Goal: Information Seeking & Learning: Learn about a topic

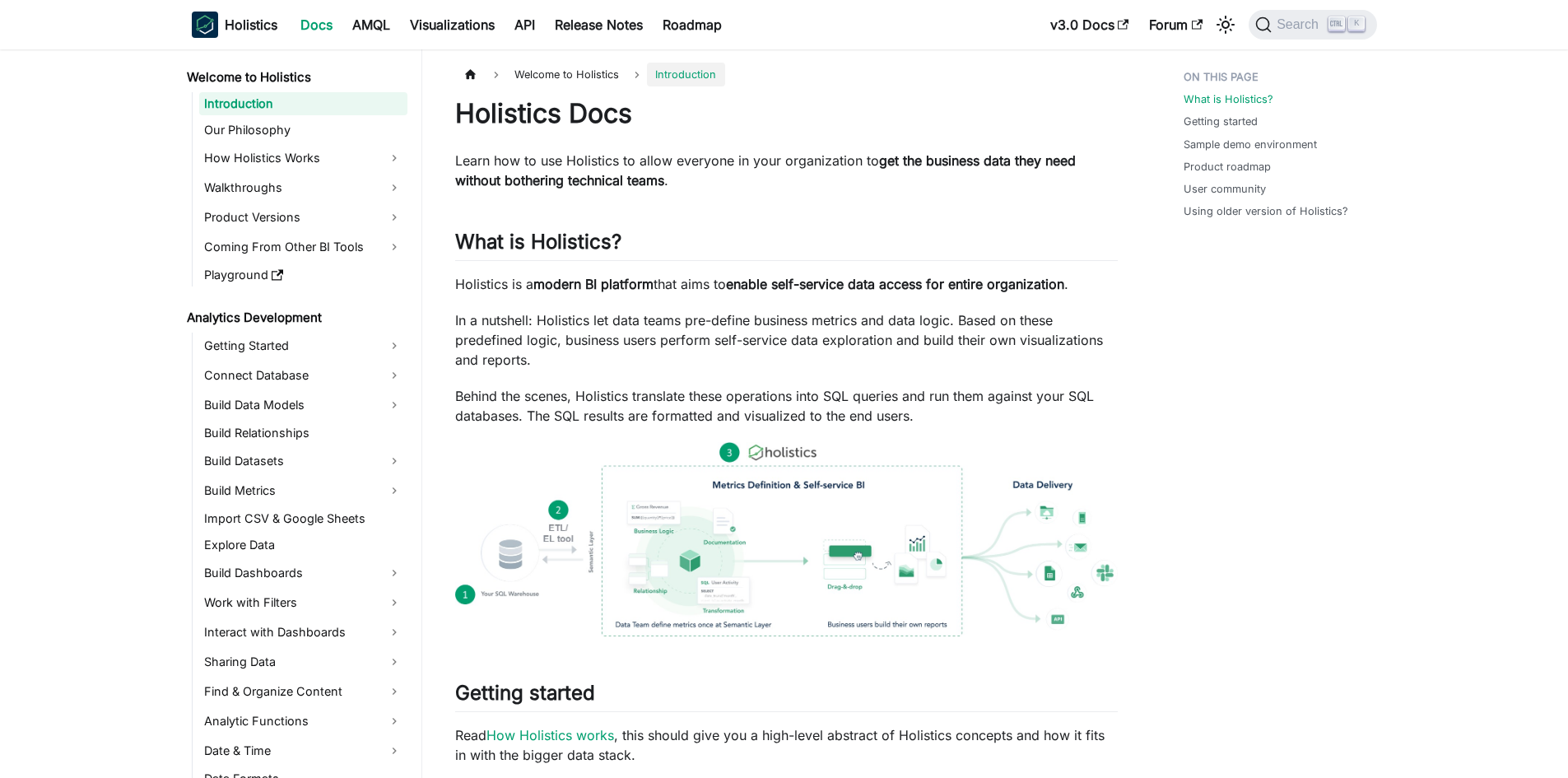
drag, startPoint x: 1477, startPoint y: 0, endPoint x: 1168, endPoint y: 637, distance: 708.0
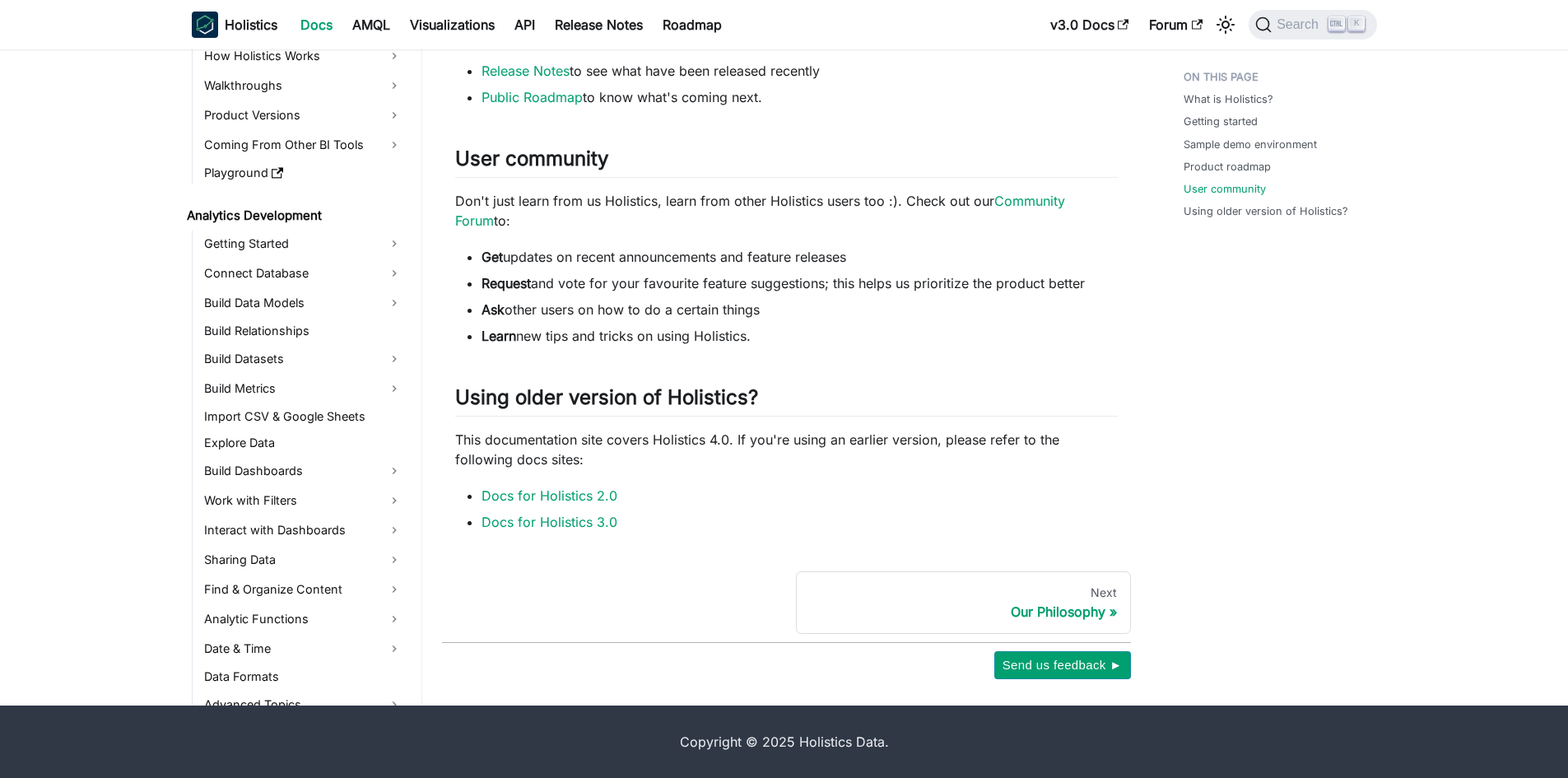
scroll to position [82, 0]
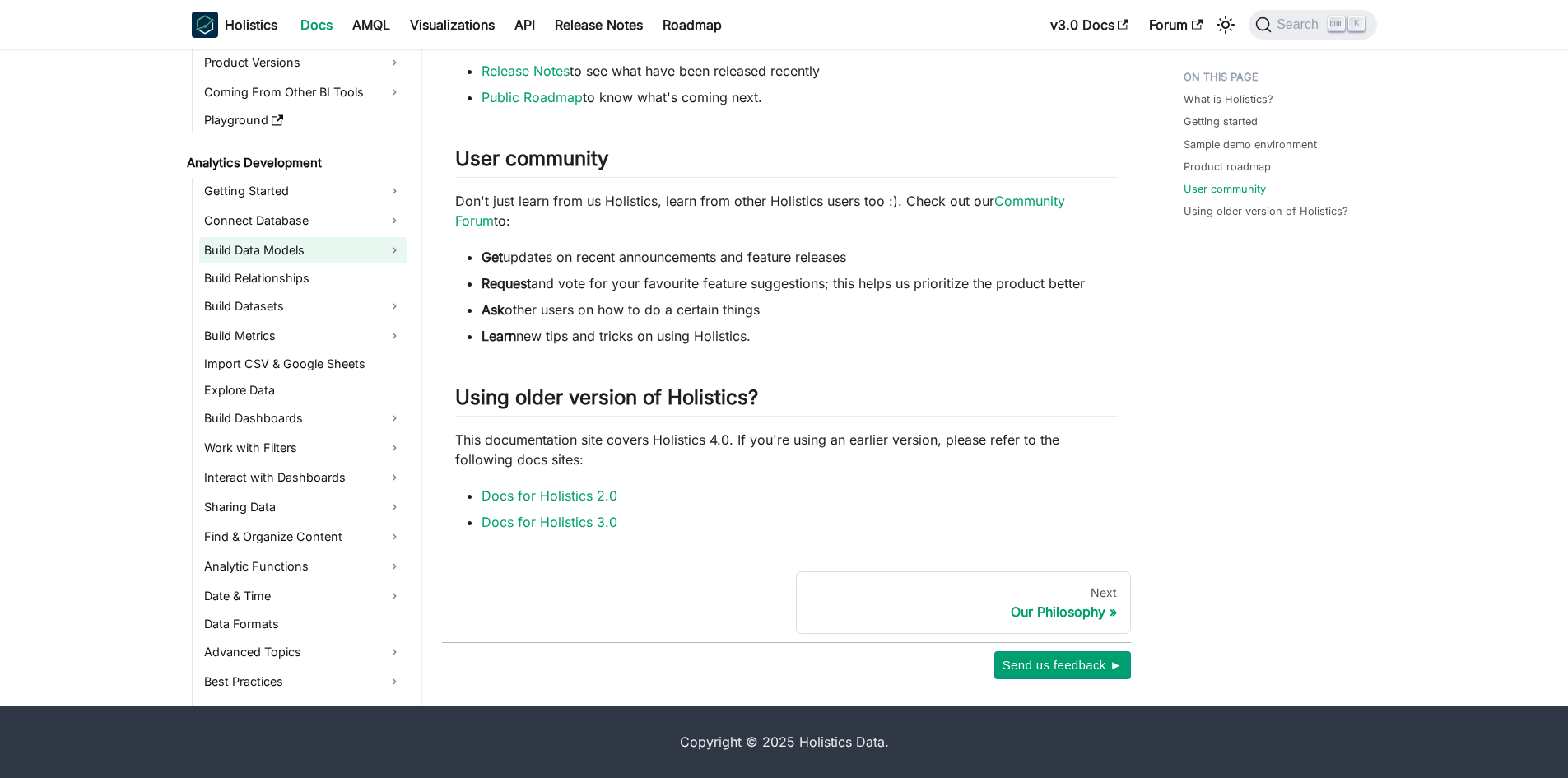
click at [263, 238] on link "Build Data Models" at bounding box center [303, 250] width 208 height 26
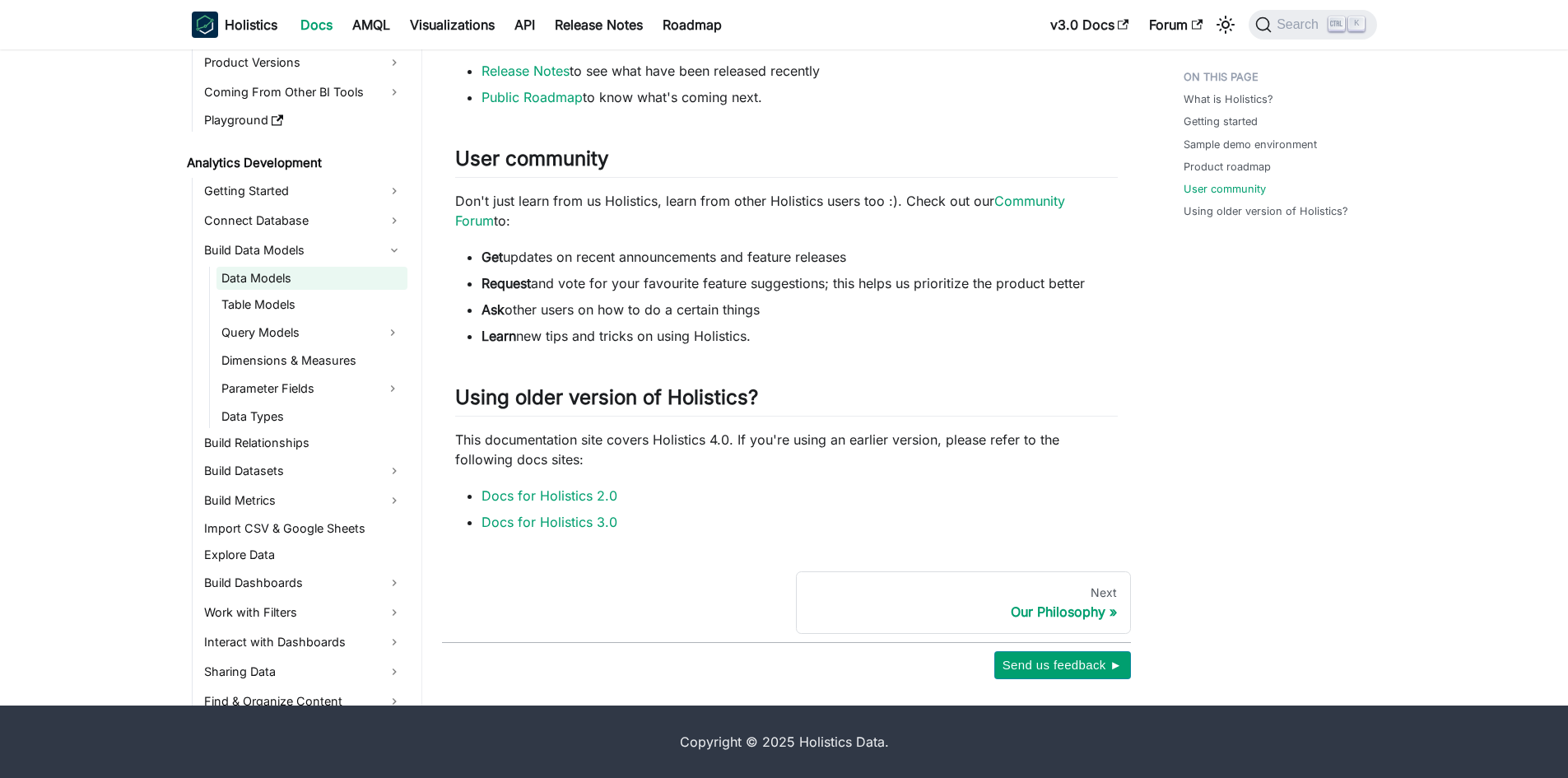
click at [266, 284] on link "Data Models" at bounding box center [312, 278] width 191 height 23
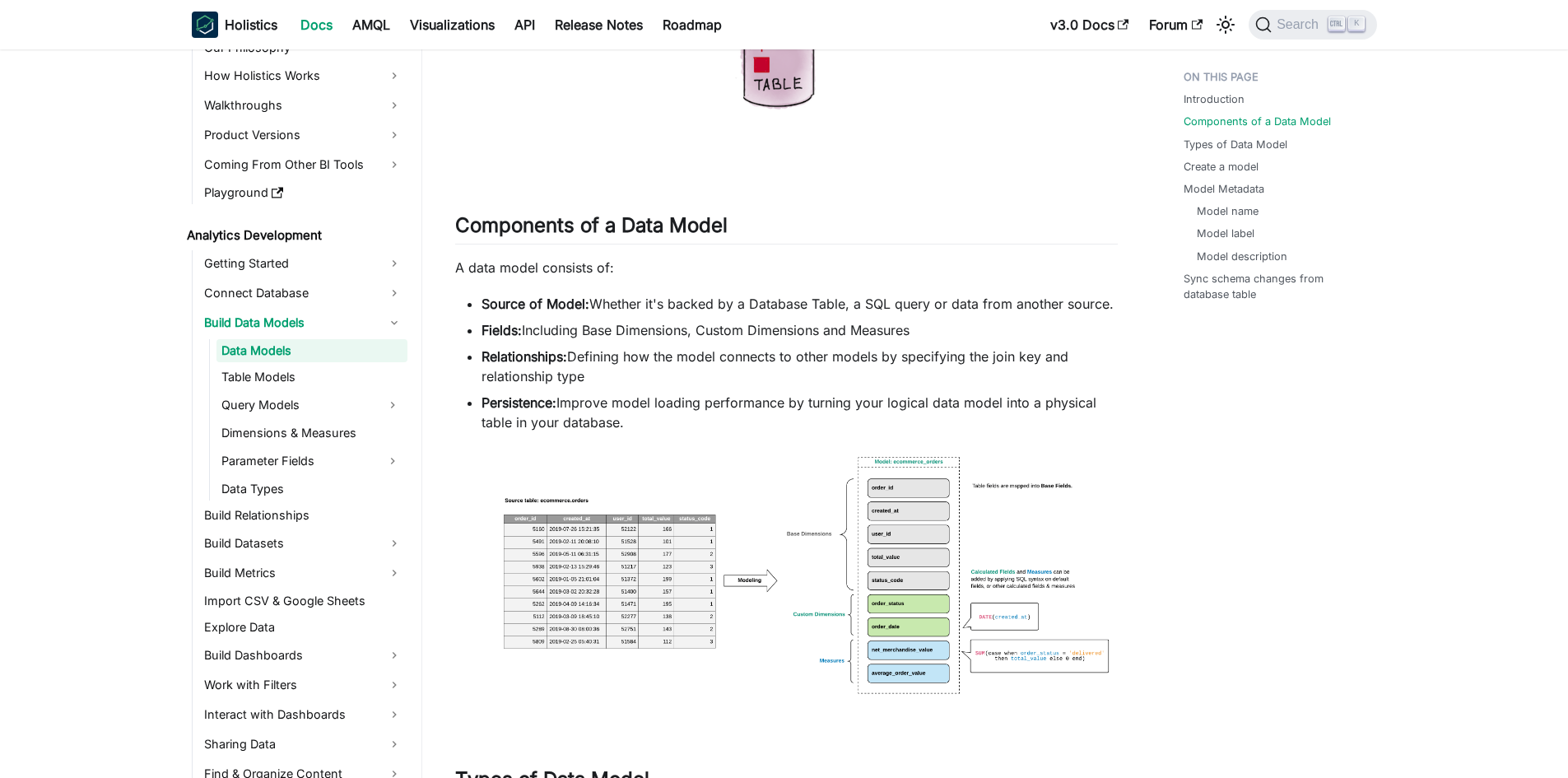
scroll to position [659, 0]
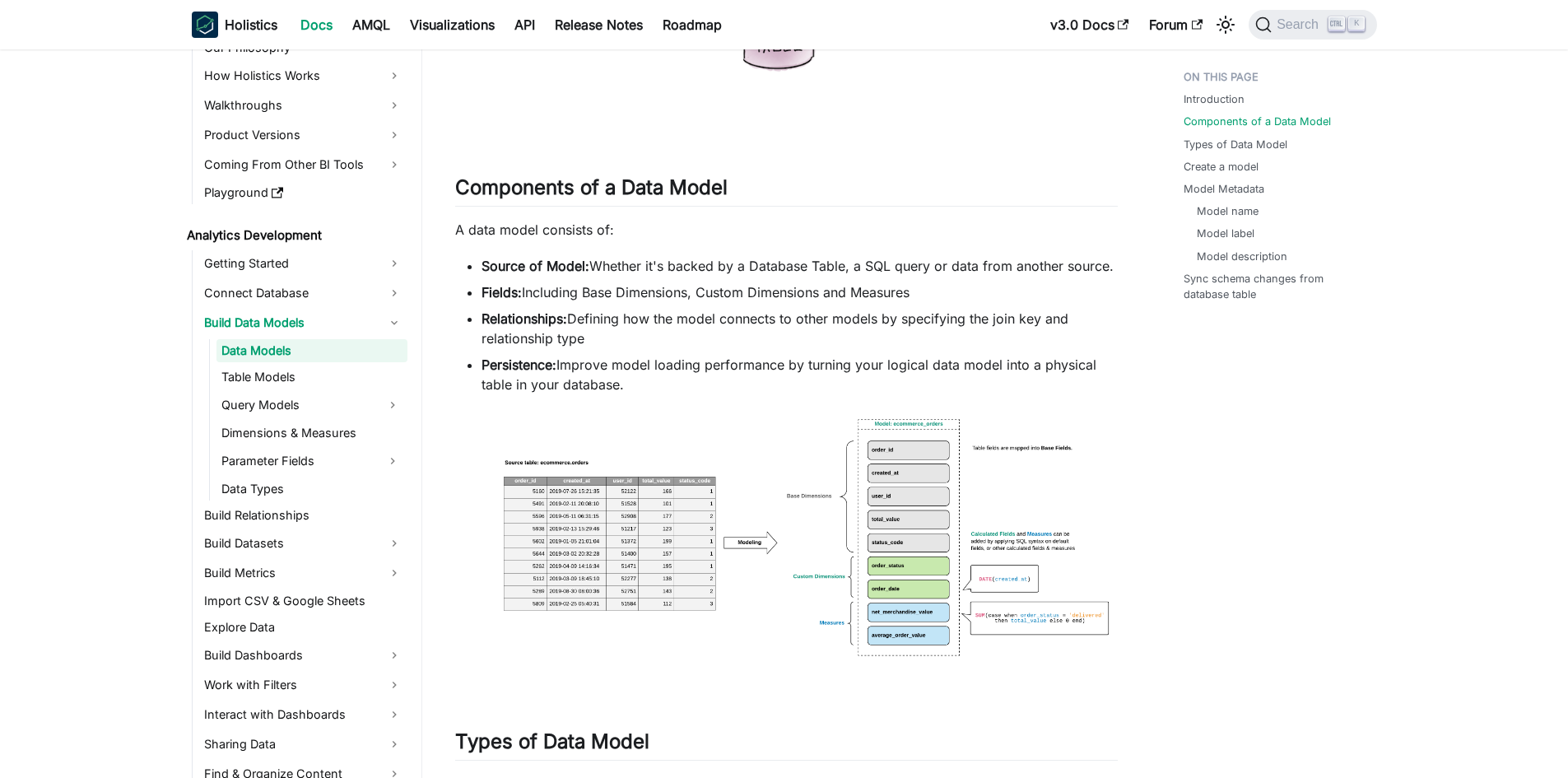
click at [916, 522] on img at bounding box center [785, 547] width 662 height 274
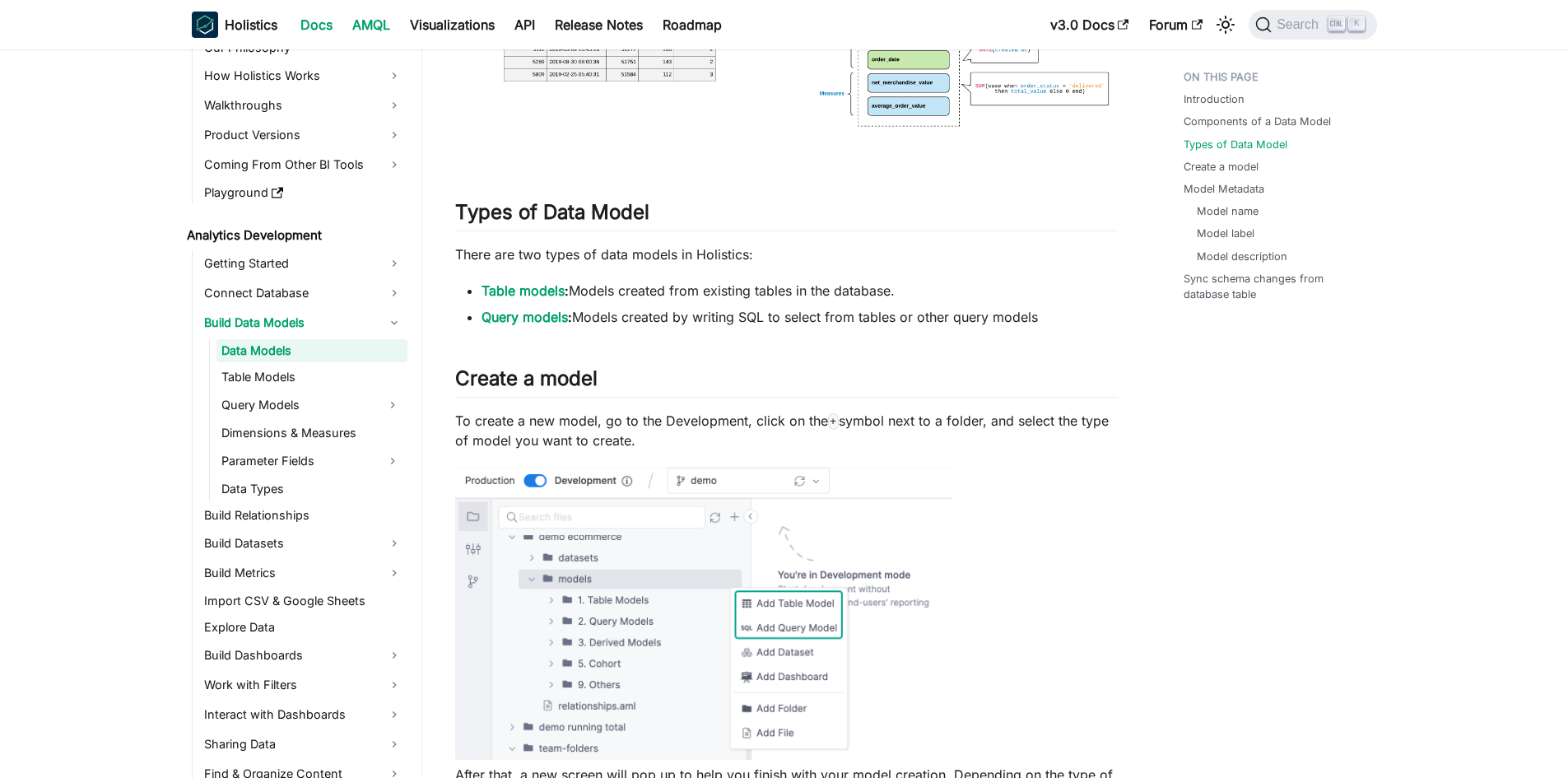
scroll to position [1070, 0]
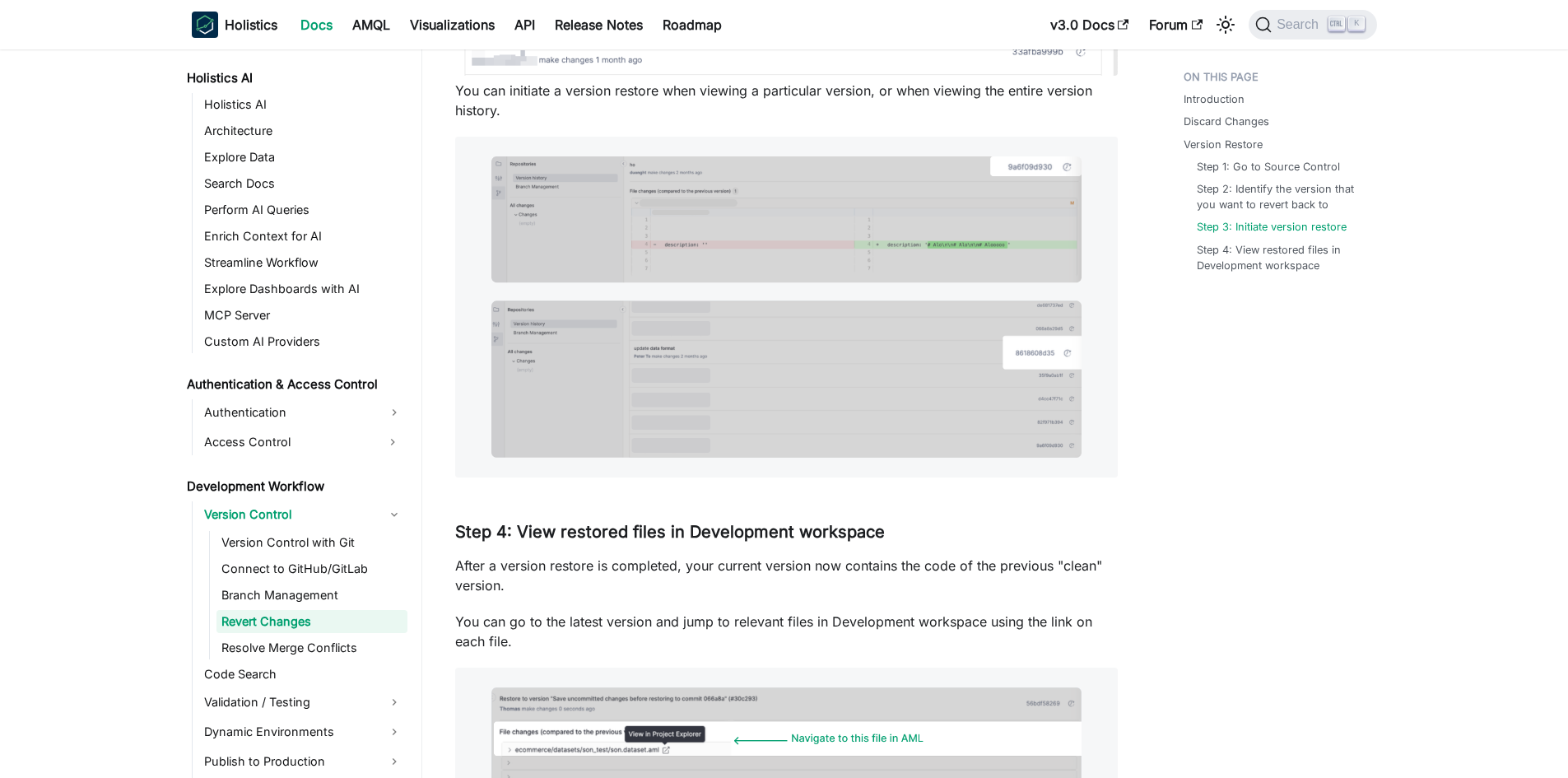
scroll to position [833, 0]
